Goal: Obtain resource: Obtain resource

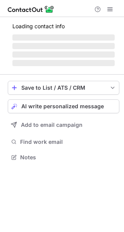
scroll to position [162, 124]
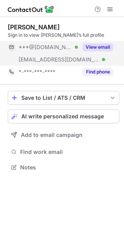
click at [105, 44] on button "View email" at bounding box center [97, 47] width 31 height 8
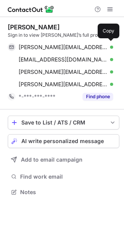
scroll to position [187, 124]
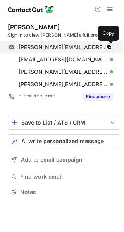
click at [109, 46] on span at bounding box center [109, 47] width 6 height 6
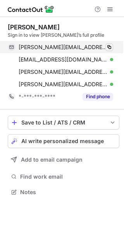
click at [109, 46] on span at bounding box center [109, 47] width 6 height 6
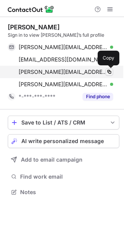
click at [109, 71] on span at bounding box center [109, 72] width 6 height 6
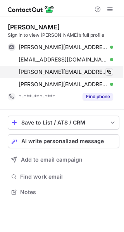
click at [109, 71] on span at bounding box center [109, 72] width 6 height 6
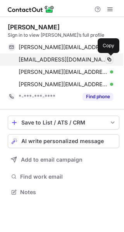
click at [109, 58] on span at bounding box center [109, 59] width 6 height 6
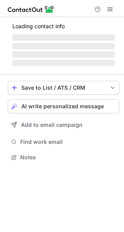
scroll to position [187, 124]
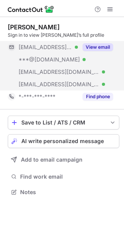
click at [98, 46] on button "View email" at bounding box center [97, 47] width 31 height 8
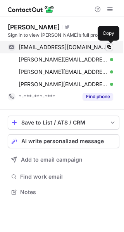
click at [109, 46] on span at bounding box center [109, 47] width 6 height 6
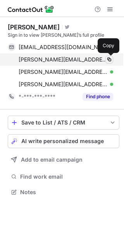
click at [112, 56] on span at bounding box center [109, 59] width 6 height 6
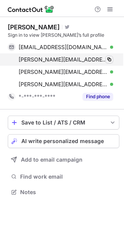
click at [111, 57] on span at bounding box center [109, 59] width 6 height 6
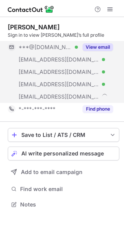
scroll to position [199, 124]
click at [100, 47] on button "View email" at bounding box center [97, 47] width 31 height 8
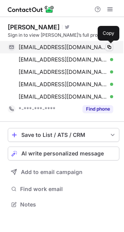
click at [107, 49] on span at bounding box center [109, 47] width 6 height 6
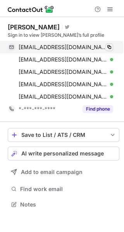
click at [111, 48] on span at bounding box center [109, 47] width 6 height 6
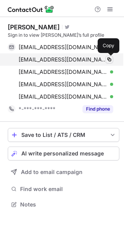
click at [111, 59] on span at bounding box center [109, 59] width 6 height 6
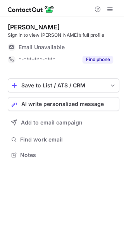
scroll to position [149, 124]
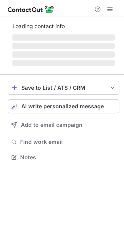
scroll to position [149, 124]
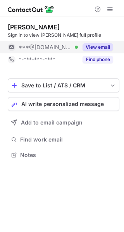
click at [99, 49] on button "View email" at bounding box center [97, 47] width 31 height 8
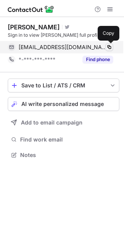
click at [109, 46] on span at bounding box center [109, 47] width 6 height 6
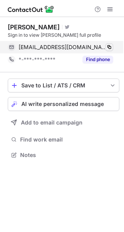
click at [109, 46] on span at bounding box center [109, 47] width 6 height 6
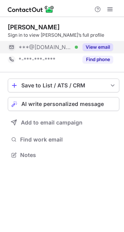
scroll to position [149, 124]
click at [104, 44] on button "View email" at bounding box center [97, 47] width 31 height 8
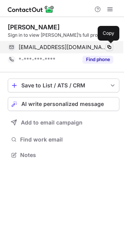
click at [110, 45] on span at bounding box center [109, 47] width 6 height 6
click at [110, 44] on span at bounding box center [109, 47] width 6 height 6
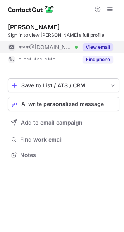
scroll to position [149, 124]
click at [101, 47] on button "View email" at bounding box center [97, 47] width 31 height 8
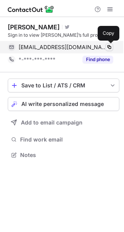
click at [110, 46] on span at bounding box center [109, 47] width 6 height 6
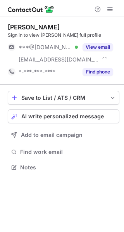
scroll to position [162, 124]
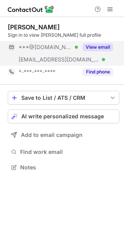
click at [102, 42] on div "View email" at bounding box center [95, 47] width 35 height 12
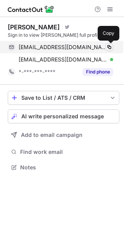
click at [108, 44] on button at bounding box center [109, 47] width 8 height 8
click at [110, 47] on span at bounding box center [109, 47] width 6 height 6
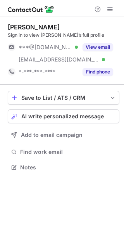
scroll to position [162, 124]
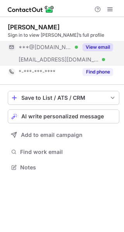
click at [104, 46] on button "View email" at bounding box center [97, 47] width 31 height 8
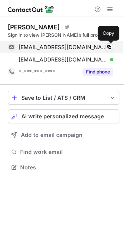
click at [109, 45] on span at bounding box center [109, 47] width 6 height 6
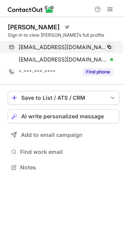
click at [109, 45] on span at bounding box center [109, 47] width 6 height 6
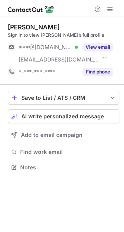
scroll to position [162, 124]
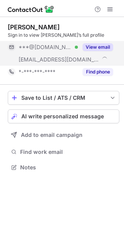
click at [105, 46] on button "View email" at bounding box center [97, 47] width 31 height 8
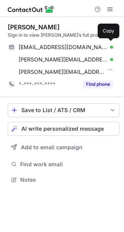
scroll to position [174, 124]
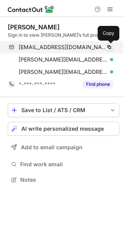
click at [109, 46] on span at bounding box center [109, 47] width 6 height 6
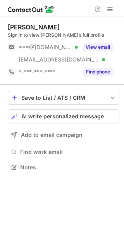
scroll to position [162, 124]
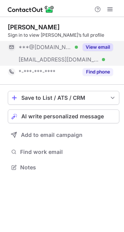
click at [102, 48] on button "View email" at bounding box center [97, 47] width 31 height 8
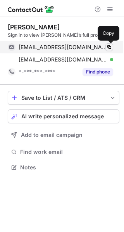
click at [109, 47] on span at bounding box center [109, 47] width 6 height 6
click at [108, 48] on span at bounding box center [109, 47] width 6 height 6
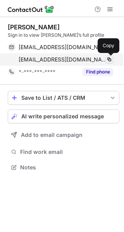
click at [107, 62] on span at bounding box center [109, 59] width 6 height 6
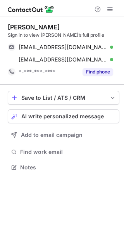
scroll to position [162, 124]
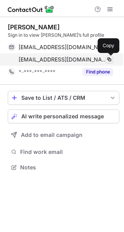
click at [110, 57] on span at bounding box center [109, 59] width 6 height 6
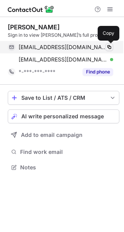
click at [108, 48] on span at bounding box center [109, 47] width 6 height 6
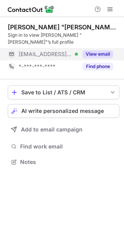
scroll to position [149, 124]
click at [95, 50] on button "View email" at bounding box center [97, 54] width 31 height 8
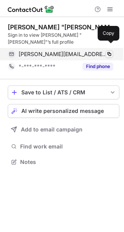
click at [109, 51] on span at bounding box center [109, 54] width 6 height 6
click at [107, 51] on span at bounding box center [109, 54] width 6 height 6
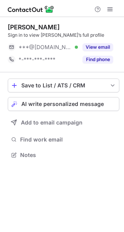
scroll to position [149, 124]
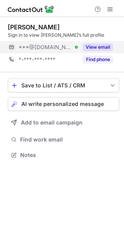
click at [106, 46] on button "View email" at bounding box center [97, 47] width 31 height 8
